Goal: Information Seeking & Learning: Check status

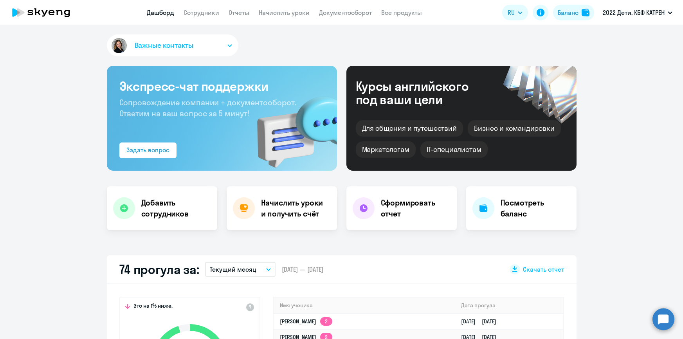
select select "30"
click at [661, 320] on circle at bounding box center [664, 319] width 22 height 22
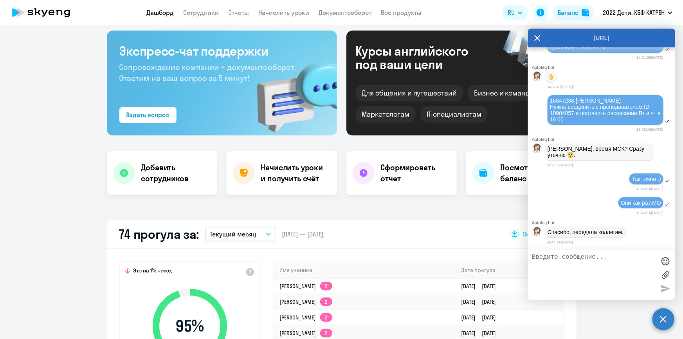
scroll to position [24827, 0]
click at [158, 16] on link "Дашборд" at bounding box center [160, 13] width 27 height 8
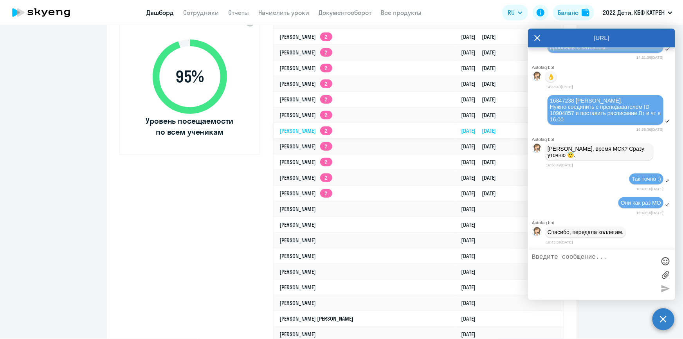
scroll to position [249, 0]
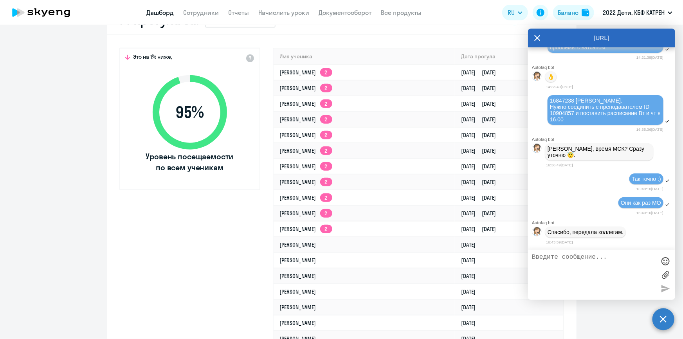
click at [159, 12] on link "Дашборд" at bounding box center [160, 13] width 27 height 8
click at [534, 38] on div "AutoFAQ.ai" at bounding box center [601, 38] width 147 height 19
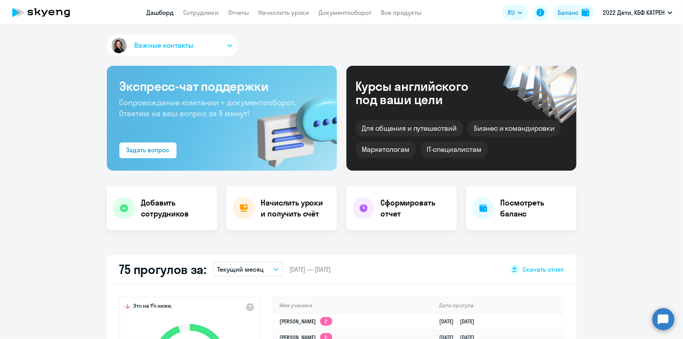
select select "30"
